Goal: Information Seeking & Learning: Learn about a topic

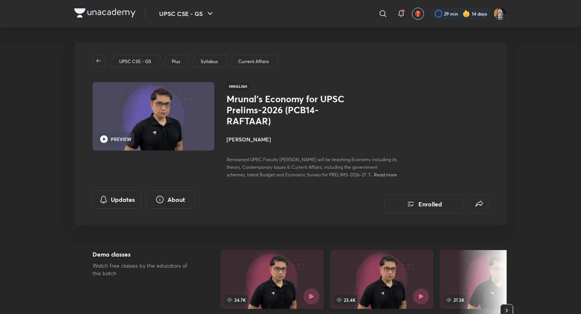
click at [90, 10] on img at bounding box center [104, 12] width 61 height 9
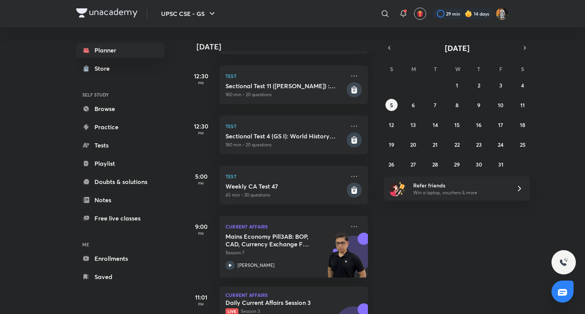
scroll to position [348, 0]
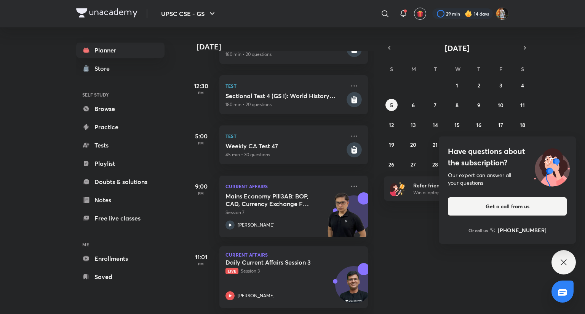
click at [573, 262] on div "Have questions about the subscription? Our expert can answer all your questions…" at bounding box center [563, 263] width 24 height 24
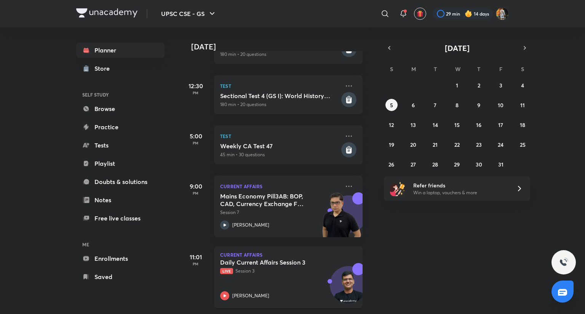
scroll to position [348, 6]
click at [320, 198] on img at bounding box center [341, 219] width 42 height 53
click at [521, 90] on button "4" at bounding box center [522, 85] width 12 height 12
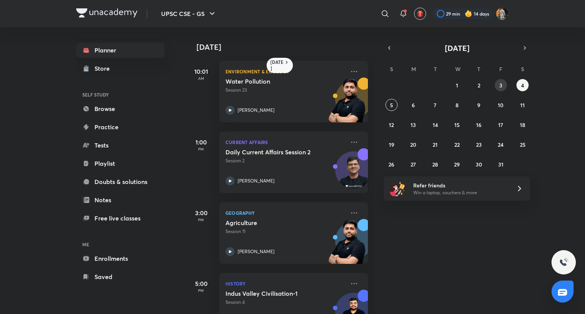
click at [502, 88] on abbr "3" at bounding box center [500, 85] width 3 height 7
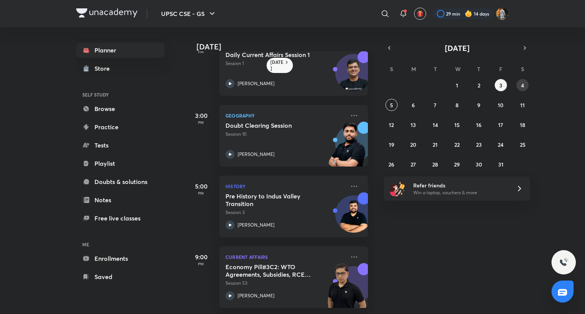
click at [521, 83] on abbr "4" at bounding box center [522, 85] width 3 height 7
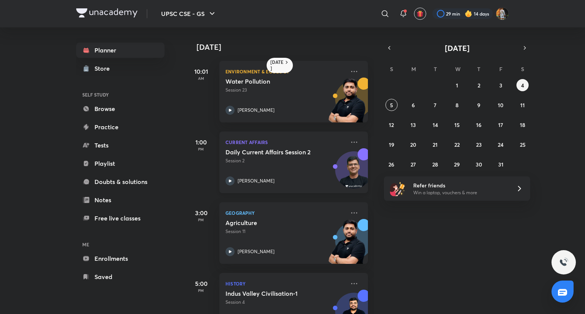
scroll to position [83, 0]
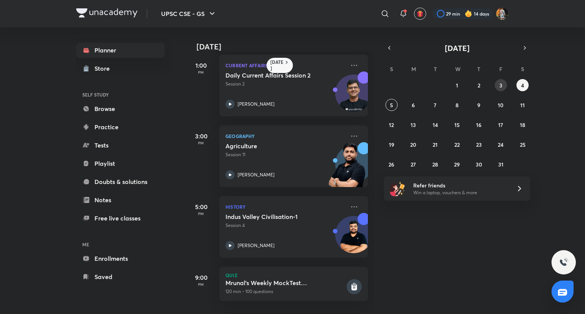
click at [500, 83] on abbr "3" at bounding box center [500, 85] width 3 height 7
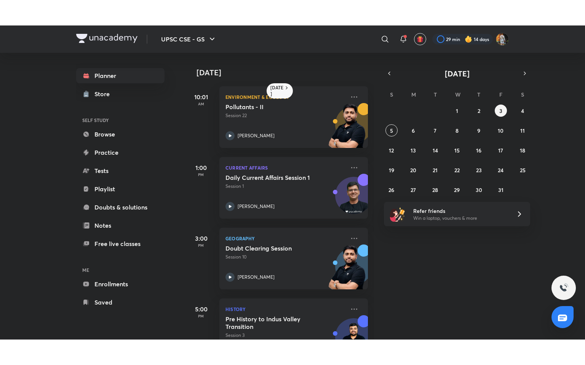
scroll to position [104, 0]
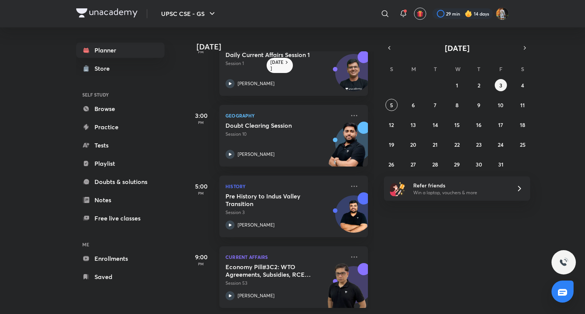
click at [282, 265] on h5 "Economy Pill#3C2: WTO Agreements, Subsidies, RCEP, FTA, G20, G7 & other intl gr…" at bounding box center [272, 270] width 95 height 15
click at [496, 86] on button "3" at bounding box center [501, 85] width 12 height 12
click at [522, 85] on abbr "4" at bounding box center [522, 85] width 3 height 7
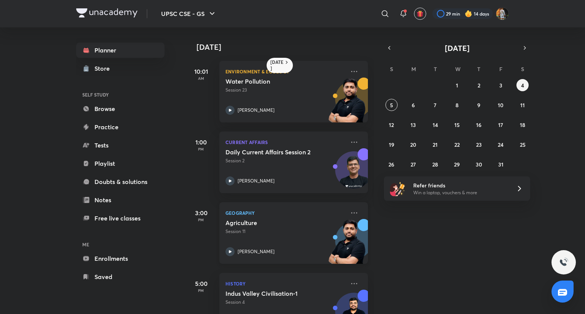
scroll to position [83, 0]
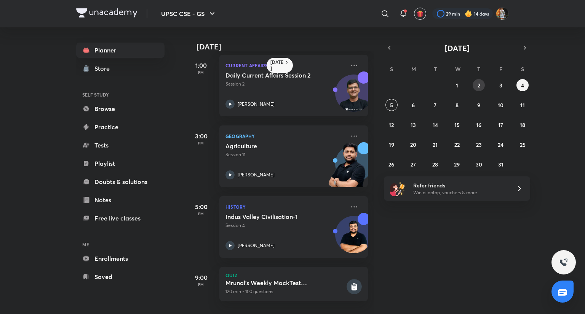
click at [480, 85] on abbr "2" at bounding box center [478, 85] width 3 height 7
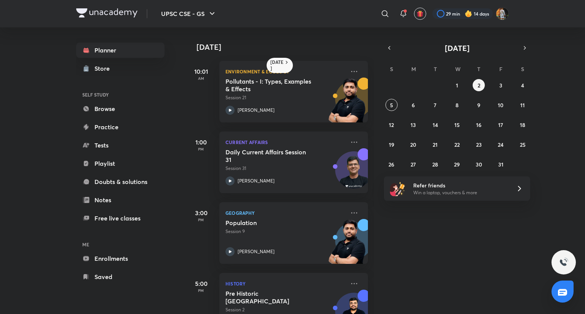
scroll to position [104, 0]
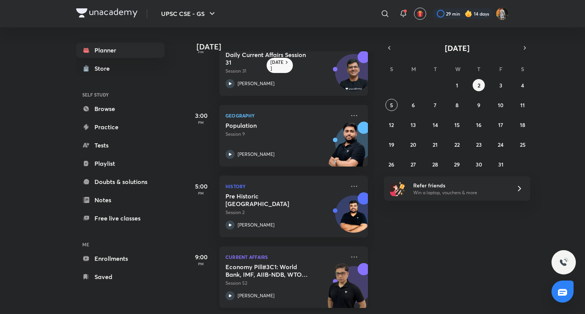
click at [289, 280] on p "Session 52" at bounding box center [285, 283] width 120 height 7
click at [503, 86] on button "3" at bounding box center [501, 85] width 12 height 12
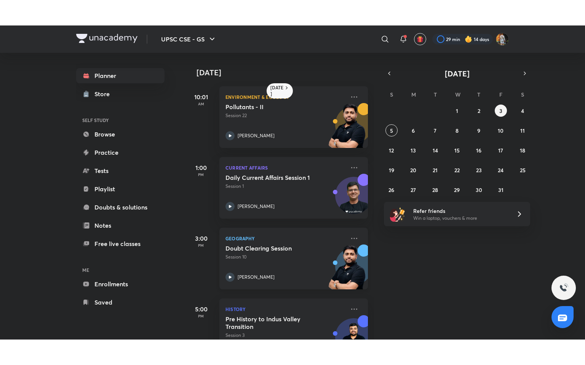
scroll to position [104, 0]
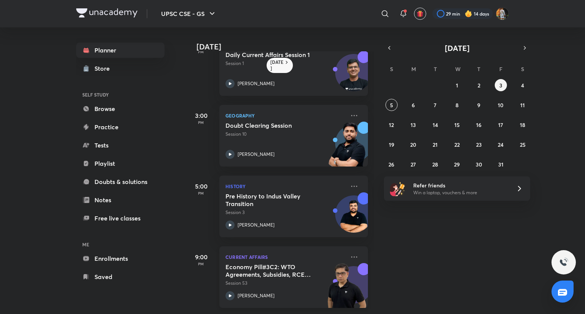
click at [306, 268] on h5 "Economy Pill#3C2: WTO Agreements, Subsidies, RCEP, FTA, G20, G7 & other intl gr…" at bounding box center [272, 270] width 95 height 15
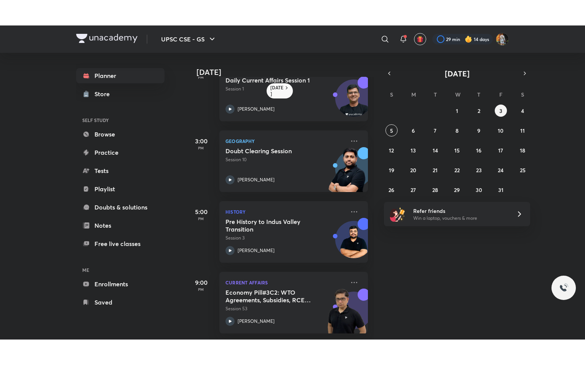
scroll to position [52, 0]
